Goal: Transaction & Acquisition: Purchase product/service

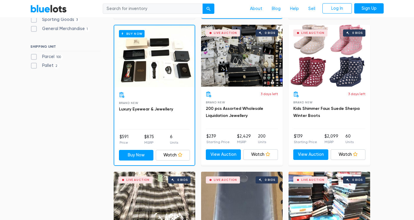
scroll to position [321, 0]
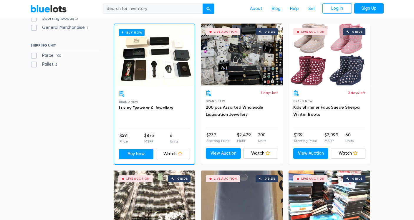
click at [236, 70] on div "Live Auction 0 bids" at bounding box center [242, 55] width 82 height 62
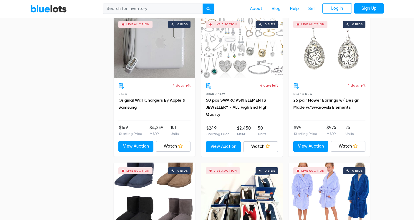
scroll to position [1499, 0]
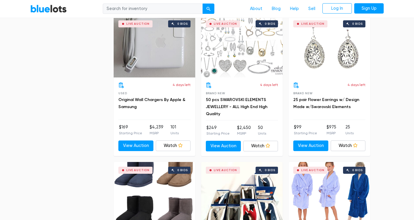
click at [234, 42] on div "Live Auction 0 bids" at bounding box center [242, 47] width 82 height 62
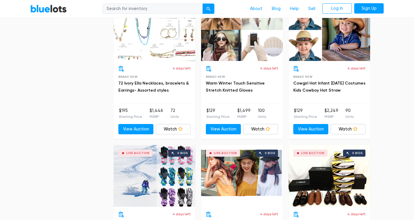
scroll to position [1807, 0]
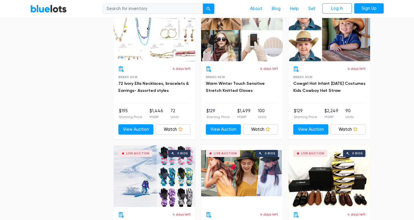
click at [165, 7] on input "search" at bounding box center [153, 9] width 100 height 11
type input "nike"
click at [203, 4] on button "submit" at bounding box center [209, 9] width 12 height 11
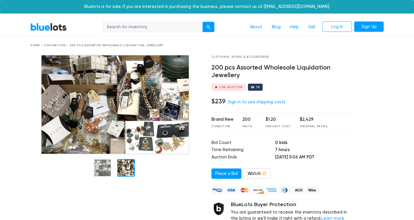
click at [128, 166] on div at bounding box center [126, 168] width 18 height 18
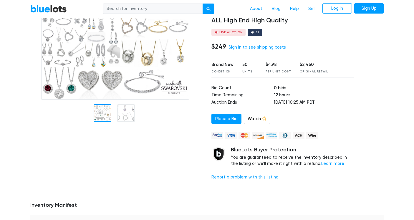
scroll to position [55, 0]
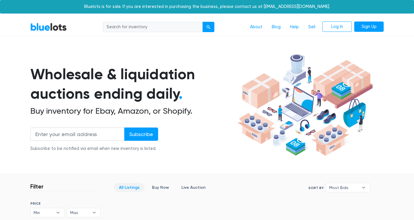
click at [54, 31] on link "BlueLots" at bounding box center [48, 27] width 37 height 9
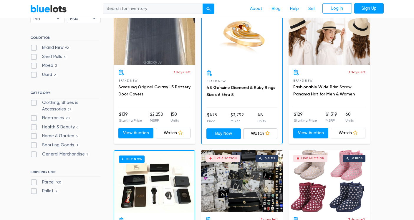
scroll to position [196, 0]
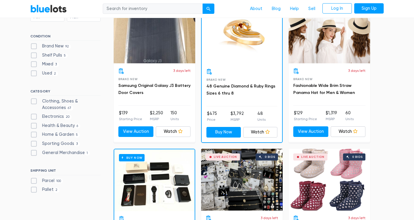
click at [34, 115] on label "Electronics 20" at bounding box center [50, 116] width 41 height 6
click at [34, 115] on input "Electronics 20" at bounding box center [32, 115] width 4 height 4
checkbox input "true"
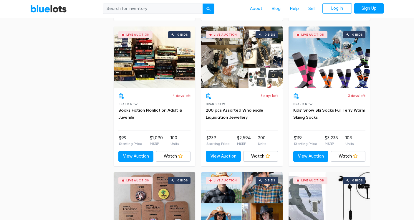
scroll to position [1194, 0]
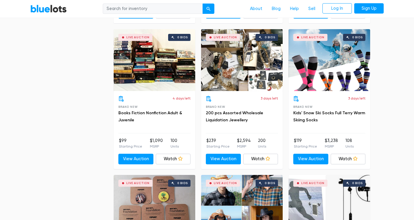
click at [313, 66] on div "Live Auction 0 bids" at bounding box center [330, 60] width 82 height 62
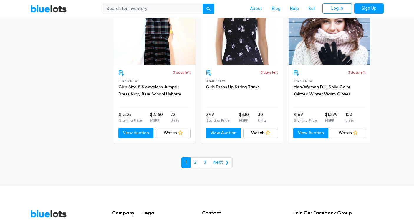
scroll to position [2534, 0]
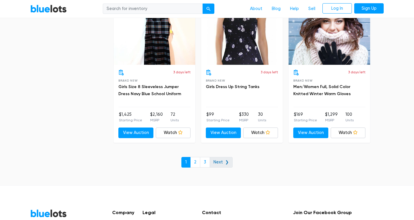
click at [224, 164] on link "Next ❯" at bounding box center [221, 162] width 23 height 11
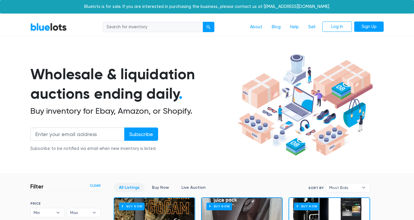
click at [112, 30] on input "search" at bounding box center [153, 27] width 100 height 11
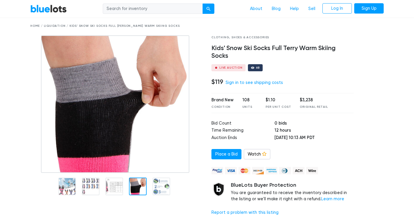
scroll to position [19, 0]
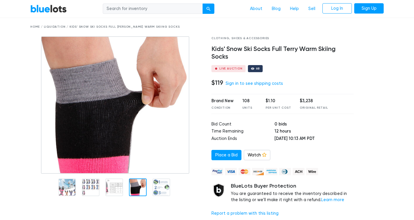
click at [232, 51] on h4 "Kids' Snow Ski Socks Full Terry Warm Skiing Socks" at bounding box center [282, 52] width 142 height 15
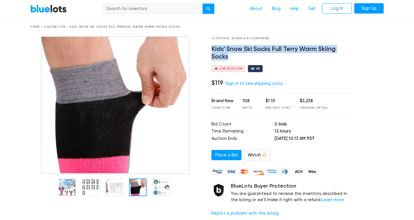
click at [232, 51] on h4 "Kids' Snow Ski Socks Full Terry Warm Skiing Socks" at bounding box center [282, 52] width 142 height 15
copy div "Kids' Snow Ski Socks Full Terry Warm Skiing Socks"
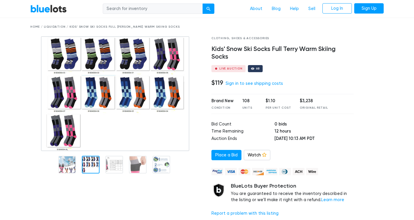
click at [90, 163] on div at bounding box center [91, 165] width 18 height 18
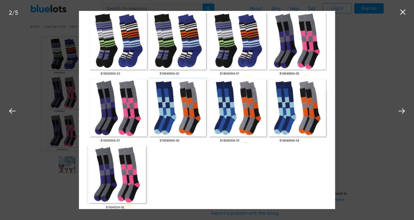
click at [62, 151] on div "2 / 5" at bounding box center [207, 110] width 414 height 220
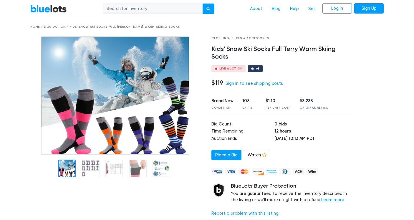
click at [64, 167] on div at bounding box center [67, 169] width 18 height 18
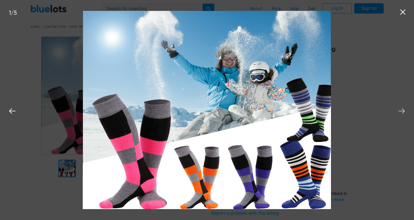
click at [398, 110] on icon at bounding box center [401, 111] width 9 height 9
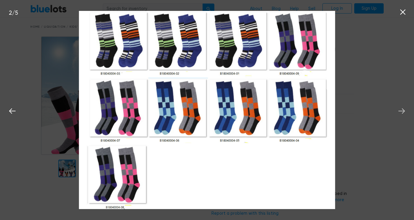
click at [406, 109] on icon at bounding box center [401, 111] width 9 height 9
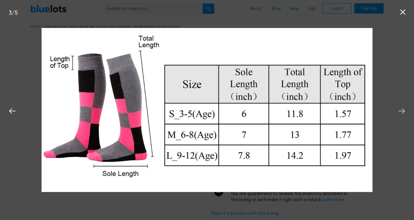
click at [406, 109] on icon at bounding box center [401, 111] width 9 height 9
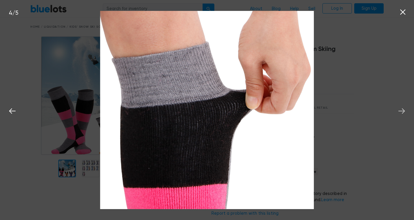
click at [404, 109] on icon at bounding box center [401, 111] width 9 height 9
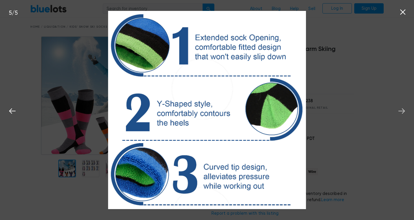
click at [404, 109] on icon at bounding box center [401, 111] width 9 height 9
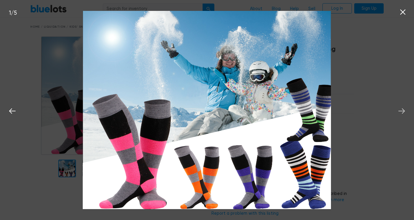
click at [404, 109] on icon at bounding box center [401, 111] width 9 height 9
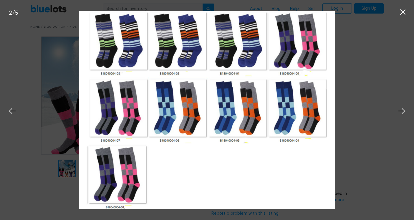
click at [401, 11] on icon at bounding box center [402, 12] width 9 height 9
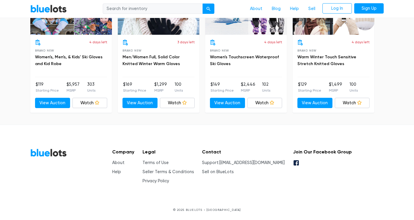
scroll to position [578, 0]
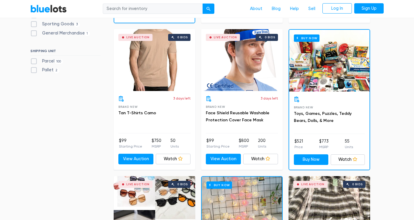
scroll to position [176, 0]
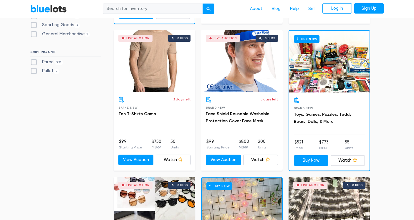
click at [309, 69] on div "Buy Now" at bounding box center [329, 62] width 80 height 62
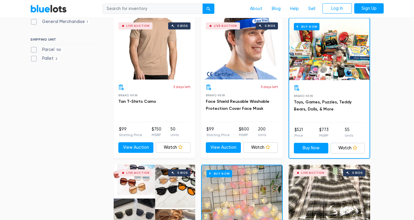
scroll to position [190, 0]
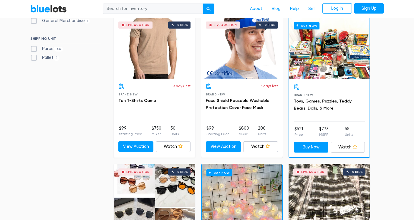
click at [124, 9] on input "search" at bounding box center [153, 9] width 100 height 11
type input "nike"
click at [203, 4] on button "submit" at bounding box center [209, 9] width 12 height 11
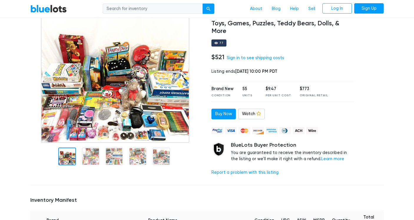
scroll to position [44, 0]
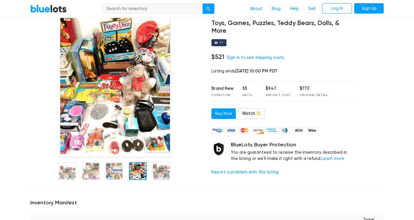
click at [105, 113] on img at bounding box center [115, 83] width 111 height 147
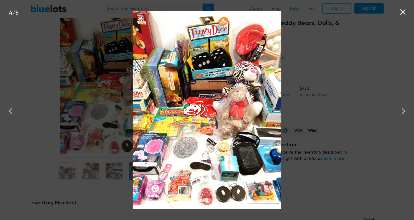
click at [30, 117] on div "4 / 5" at bounding box center [207, 110] width 414 height 220
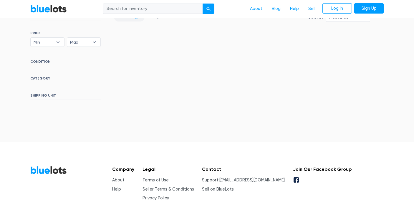
scroll to position [171, 0]
